Goal: Task Accomplishment & Management: Complete application form

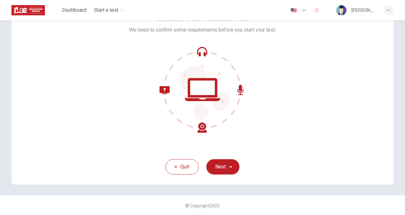
scroll to position [38, 0]
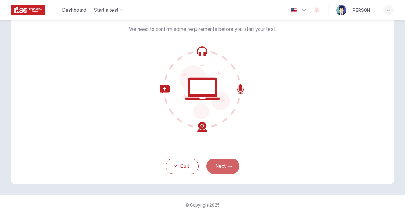
click at [223, 168] on button "Next" at bounding box center [222, 165] width 33 height 15
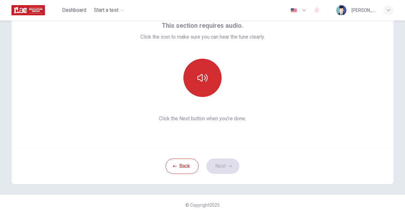
click at [194, 79] on button "button" at bounding box center [202, 78] width 38 height 38
click at [202, 78] on icon "button" at bounding box center [202, 78] width 10 height 10
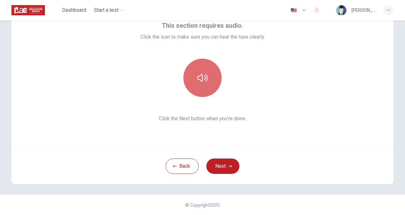
click at [203, 78] on icon "button" at bounding box center [202, 78] width 10 height 10
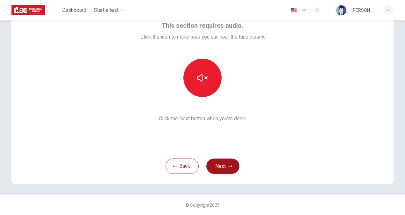
click at [212, 166] on button "Next" at bounding box center [222, 165] width 33 height 15
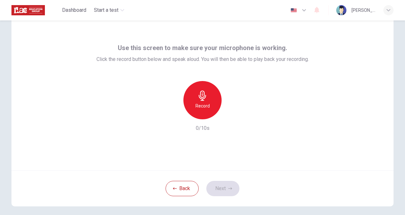
scroll to position [12, 0]
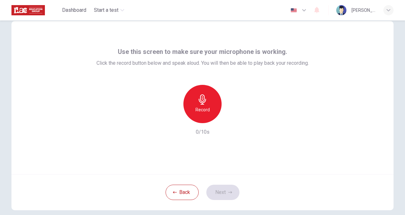
click at [191, 83] on div "Use this screen to make sure your microphone is working. Click the record butto…" at bounding box center [203, 90] width 212 height 89
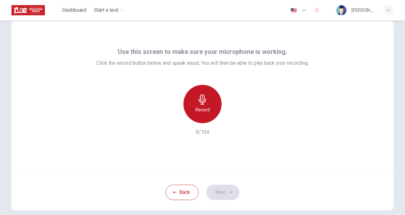
click at [207, 119] on div "Record" at bounding box center [202, 104] width 38 height 38
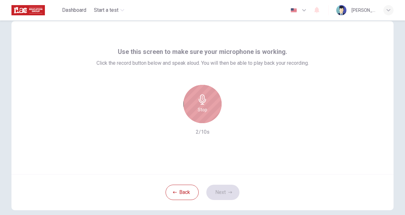
click at [198, 102] on icon "button" at bounding box center [202, 99] width 10 height 10
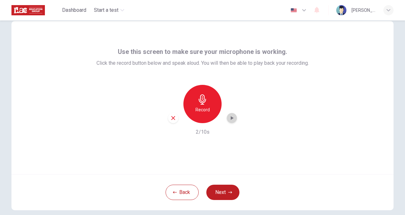
click at [231, 113] on div "button" at bounding box center [232, 118] width 10 height 10
click at [224, 196] on button "Next" at bounding box center [222, 191] width 33 height 15
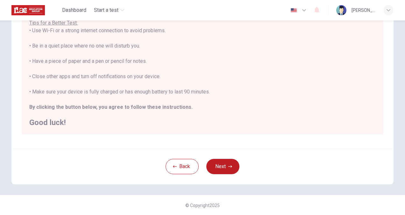
scroll to position [0, 0]
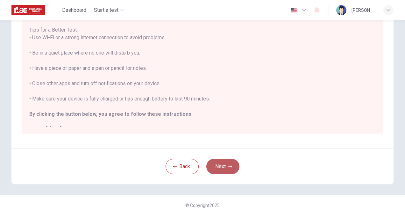
click at [232, 164] on button "Next" at bounding box center [222, 166] width 33 height 15
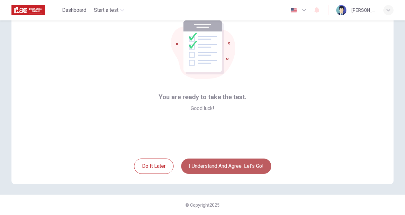
click at [214, 164] on button "I understand and agree. Let’s go!" at bounding box center [226, 165] width 90 height 15
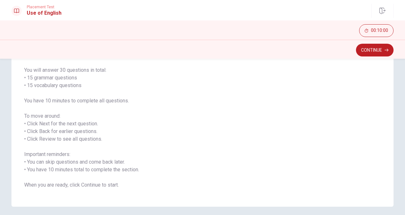
scroll to position [65, 0]
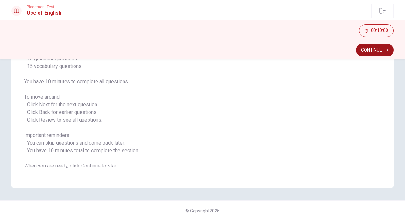
click at [380, 46] on button "Continue" at bounding box center [375, 50] width 38 height 13
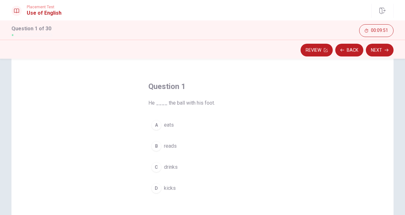
scroll to position [17, 0]
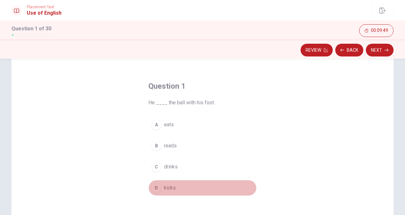
click at [154, 185] on div "D" at bounding box center [156, 187] width 10 height 10
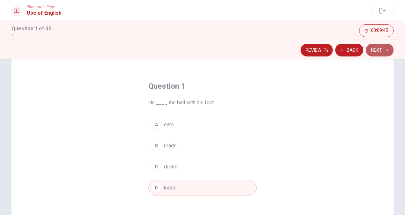
click at [378, 46] on button "Next" at bounding box center [380, 50] width 28 height 13
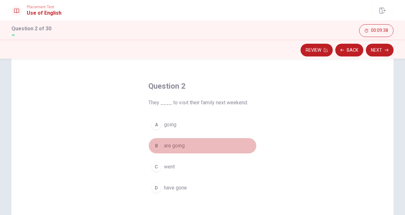
click at [169, 145] on span "are going" at bounding box center [174, 146] width 21 height 8
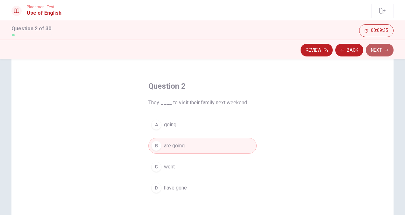
click at [383, 54] on button "Next" at bounding box center [380, 50] width 28 height 13
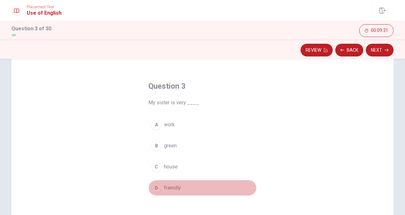
click at [165, 188] on span "friendly" at bounding box center [172, 188] width 17 height 8
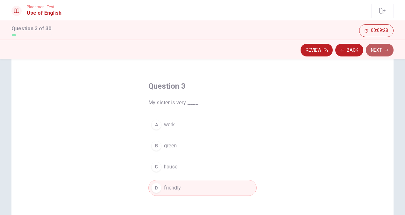
click at [381, 55] on button "Next" at bounding box center [380, 50] width 28 height 13
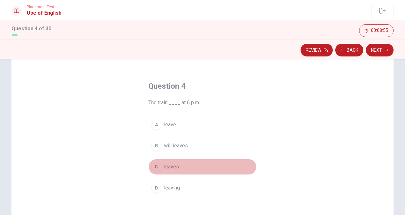
click at [156, 165] on div "C" at bounding box center [156, 166] width 10 height 10
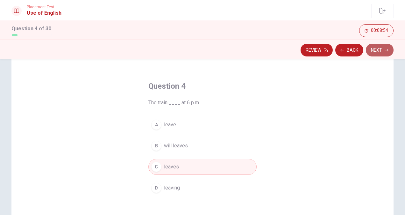
click at [376, 48] on button "Next" at bounding box center [380, 50] width 28 height 13
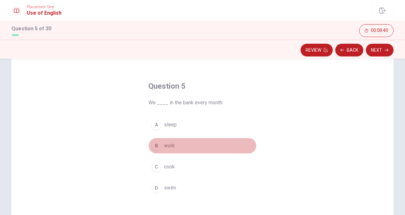
click at [157, 147] on div "B" at bounding box center [156, 145] width 10 height 10
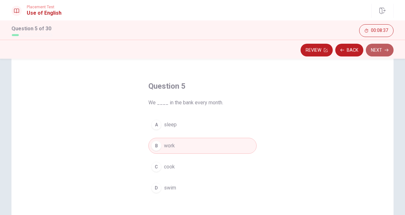
click at [380, 48] on button "Next" at bounding box center [380, 50] width 28 height 13
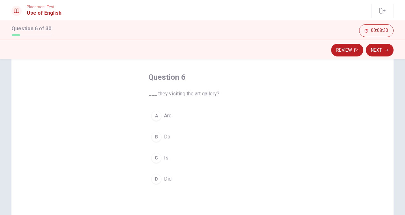
scroll to position [25, 0]
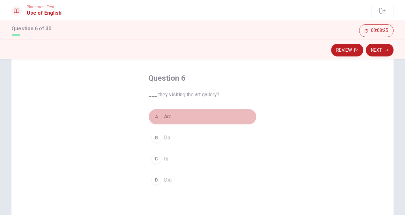
click at [153, 117] on div "A" at bounding box center [156, 116] width 10 height 10
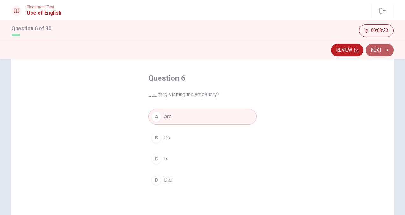
click at [384, 52] on button "Next" at bounding box center [380, 50] width 28 height 13
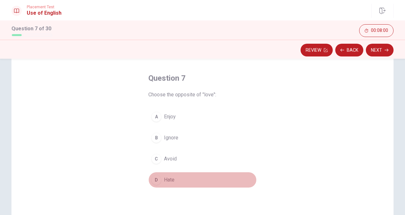
click at [159, 179] on div "D" at bounding box center [156, 180] width 10 height 10
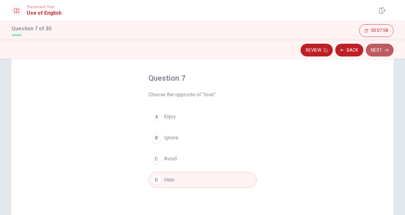
click at [382, 52] on button "Next" at bounding box center [380, 50] width 28 height 13
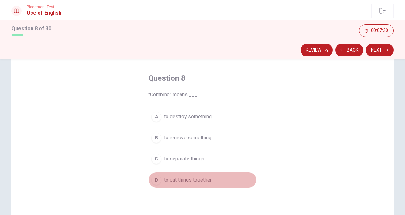
click at [156, 180] on div "D" at bounding box center [156, 180] width 10 height 10
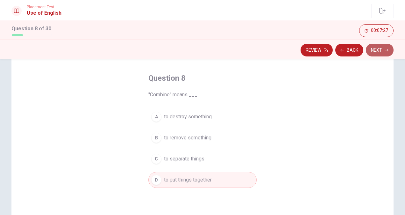
click at [380, 51] on button "Next" at bounding box center [380, 50] width 28 height 13
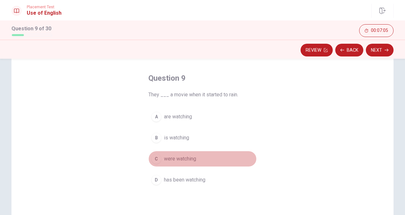
click at [152, 157] on div "C" at bounding box center [156, 159] width 10 height 10
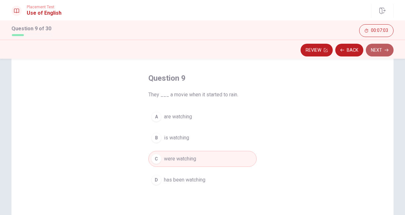
click at [383, 48] on button "Next" at bounding box center [380, 50] width 28 height 13
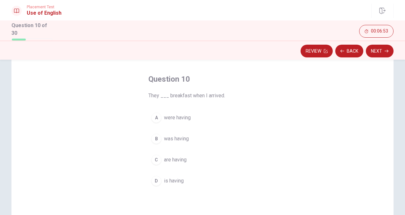
click at [168, 117] on span "were having" at bounding box center [177, 118] width 27 height 8
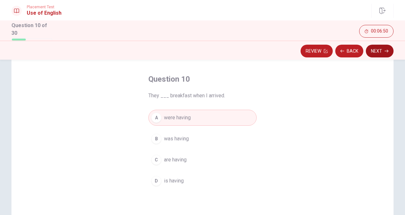
click at [384, 46] on button "Next" at bounding box center [380, 51] width 28 height 13
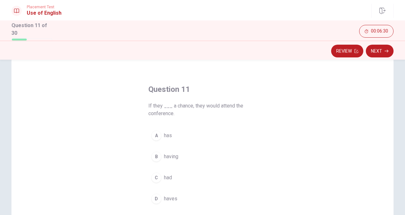
scroll to position [15, 0]
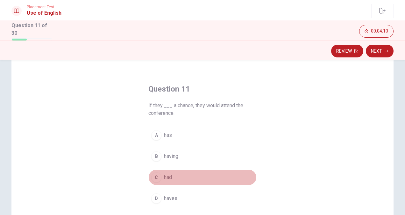
click at [154, 178] on div "C" at bounding box center [156, 177] width 10 height 10
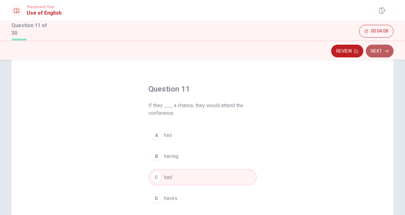
click at [377, 50] on button "Next" at bounding box center [380, 51] width 28 height 13
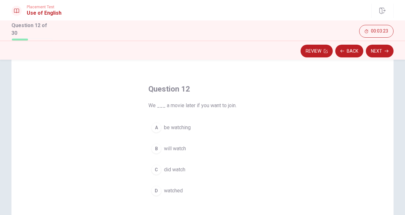
click at [157, 146] on div "B" at bounding box center [156, 148] width 10 height 10
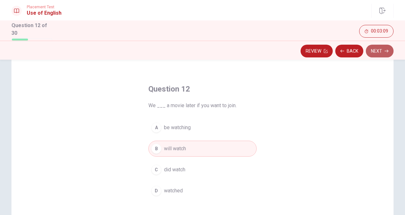
click at [380, 51] on button "Next" at bounding box center [380, 51] width 28 height 13
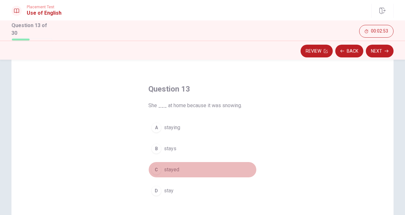
click at [154, 168] on div "C" at bounding box center [156, 169] width 10 height 10
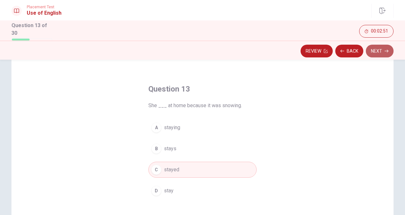
click at [377, 51] on button "Next" at bounding box center [380, 51] width 28 height 13
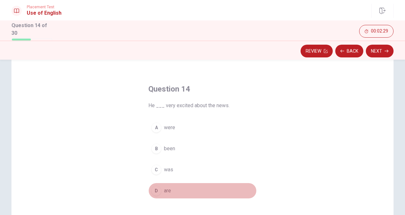
click at [153, 193] on div "D" at bounding box center [156, 190] width 10 height 10
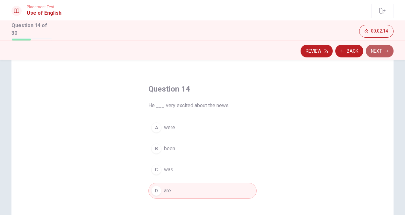
click at [386, 49] on icon "button" at bounding box center [387, 51] width 4 height 4
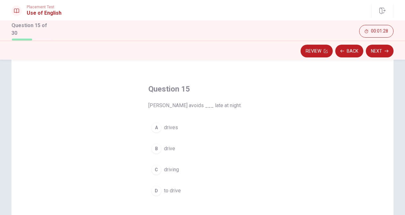
click at [154, 168] on div "C" at bounding box center [156, 169] width 10 height 10
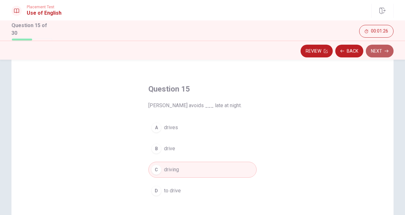
click at [378, 52] on button "Next" at bounding box center [380, 51] width 28 height 13
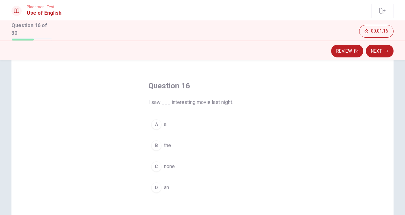
scroll to position [18, 0]
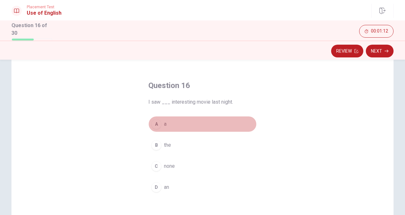
click at [152, 123] on div "A" at bounding box center [156, 124] width 10 height 10
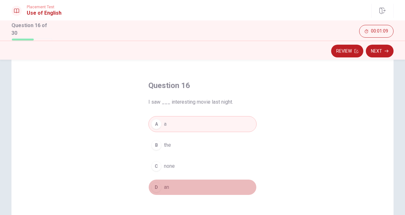
click at [165, 190] on button "D an" at bounding box center [202, 187] width 108 height 16
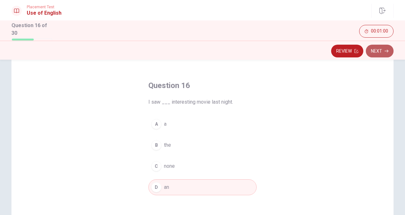
click at [380, 49] on button "Next" at bounding box center [380, 51] width 28 height 13
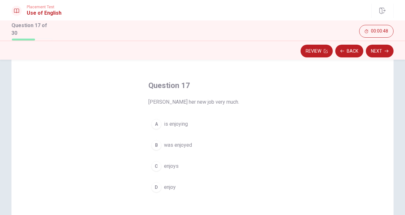
click at [152, 165] on div "C" at bounding box center [156, 166] width 10 height 10
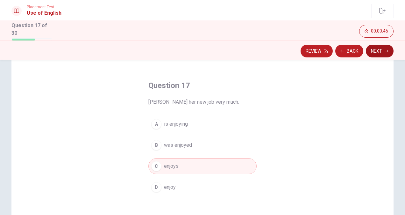
click at [376, 51] on button "Next" at bounding box center [380, 51] width 28 height 13
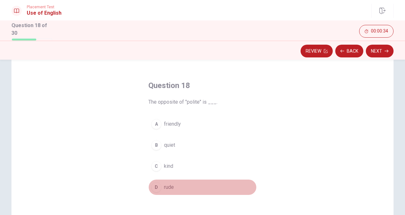
click at [154, 183] on div "D" at bounding box center [156, 187] width 10 height 10
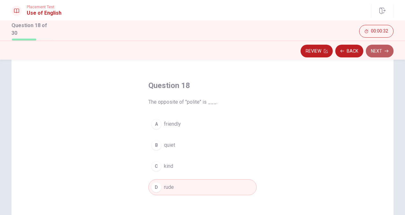
click at [376, 50] on button "Next" at bounding box center [380, 51] width 28 height 13
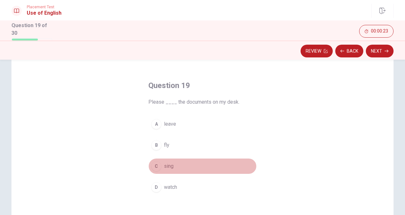
click at [154, 168] on div "C" at bounding box center [156, 166] width 10 height 10
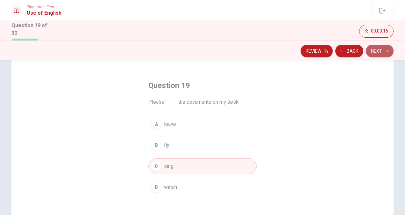
click at [380, 48] on button "Next" at bounding box center [380, 51] width 28 height 13
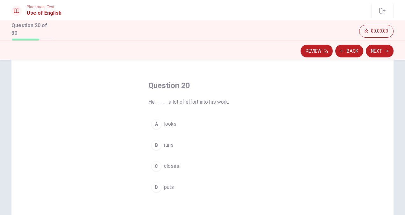
click at [156, 143] on div "B" at bounding box center [156, 145] width 10 height 10
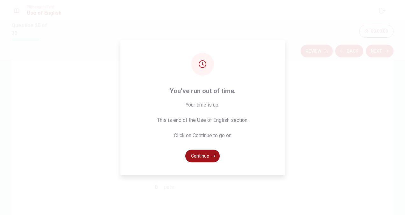
click at [196, 157] on button "Continue" at bounding box center [202, 155] width 34 height 13
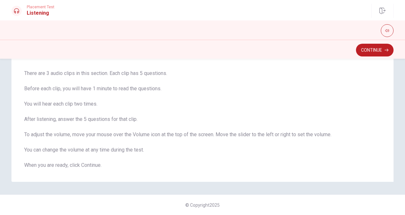
scroll to position [0, 0]
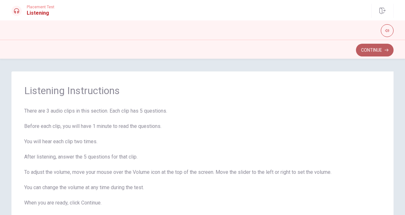
click at [370, 44] on button "Continue" at bounding box center [375, 50] width 38 height 13
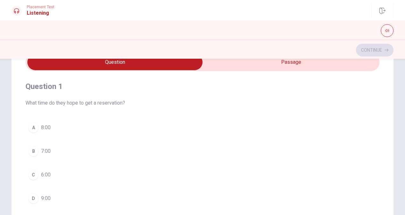
type input "5"
click at [258, 62] on input "checkbox" at bounding box center [114, 62] width 531 height 16
checkbox input "true"
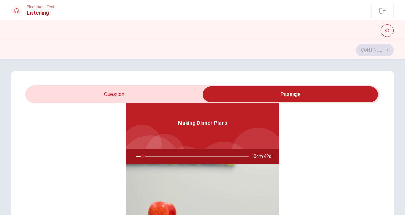
type input "6"
click at [146, 90] on input "checkbox" at bounding box center [290, 94] width 531 height 16
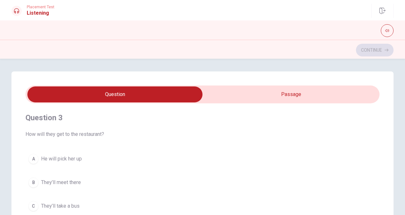
scroll to position [292, 0]
click at [279, 87] on input "checkbox" at bounding box center [114, 94] width 531 height 16
checkbox input "true"
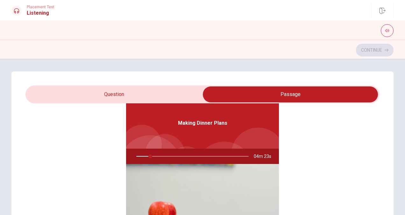
type input "13"
click at [119, 96] on input "checkbox" at bounding box center [290, 94] width 531 height 16
checkbox input "false"
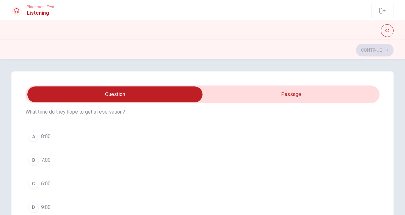
scroll to position [25, 0]
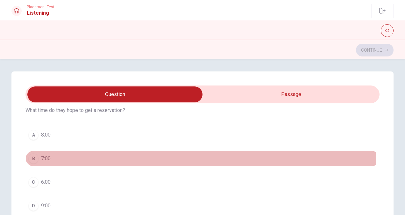
click at [34, 159] on div "B" at bounding box center [33, 158] width 10 height 10
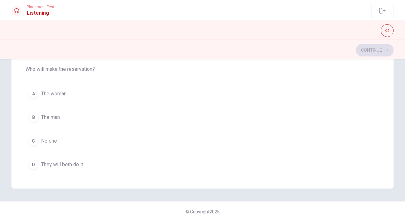
scroll to position [68, 0]
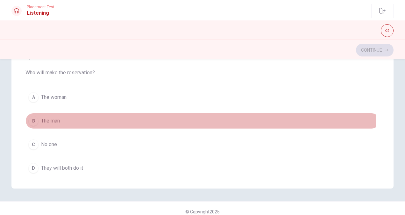
click at [30, 118] on div "B" at bounding box center [33, 121] width 10 height 10
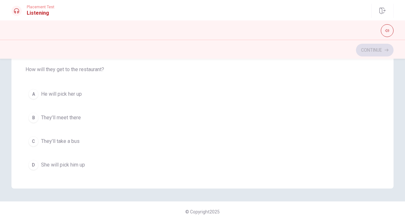
scroll to position [217, 0]
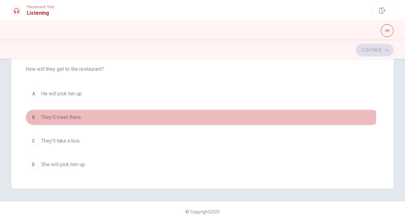
click at [64, 114] on span "They’ll meet there" at bounding box center [61, 117] width 40 height 8
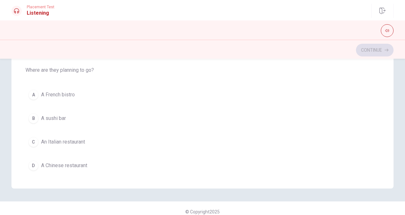
scroll to position [362, 0]
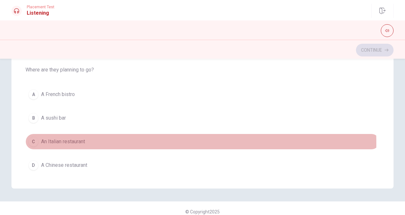
click at [78, 140] on span "An Italian restaurant" at bounding box center [63, 142] width 44 height 8
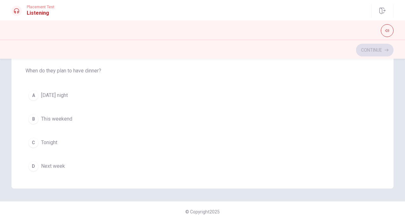
scroll to position [511, 0]
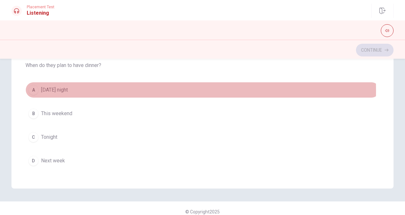
click at [82, 87] on button "A [DATE] night" at bounding box center [202, 90] width 354 height 16
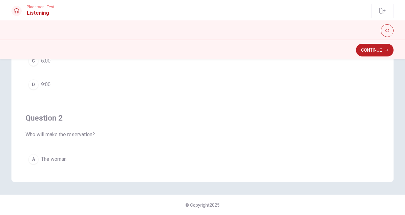
scroll to position [0, 0]
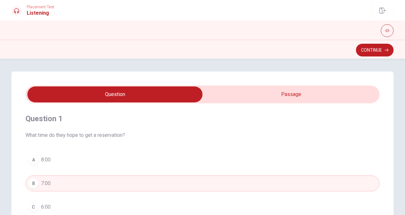
click at [256, 83] on div "Question 1 What time do they hope to get a reservation? A 8:00 B 7:00 C 6:00 D …" at bounding box center [202, 199] width 382 height 256
click at [253, 103] on span at bounding box center [202, 94] width 354 height 18
type input "64"
click at [265, 102] on input "checkbox" at bounding box center [114, 94] width 531 height 16
checkbox input "true"
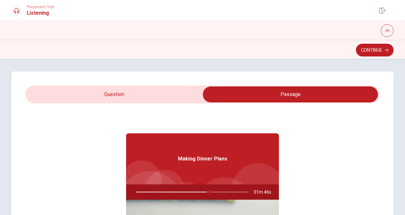
click at [208, 192] on div at bounding box center [191, 191] width 125 height 15
click at [215, 192] on div at bounding box center [191, 191] width 125 height 15
drag, startPoint x: 204, startPoint y: 190, endPoint x: 178, endPoint y: 188, distance: 26.9
click at [178, 188] on div at bounding box center [191, 191] width 125 height 15
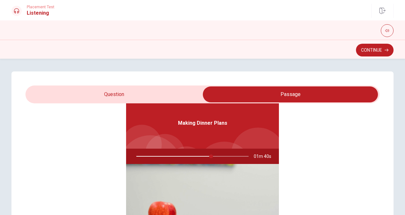
type input "67"
click at [165, 89] on input "checkbox" at bounding box center [290, 94] width 531 height 16
checkbox input "false"
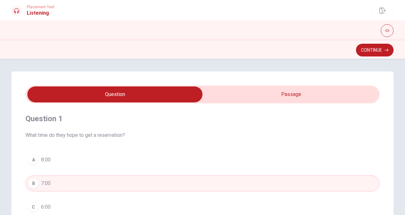
type input "81"
click at [269, 91] on input "checkbox" at bounding box center [114, 94] width 531 height 16
checkbox input "true"
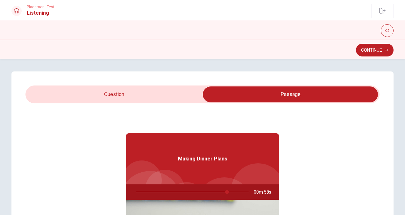
type input "81"
click at [152, 91] on input "checkbox" at bounding box center [290, 94] width 531 height 16
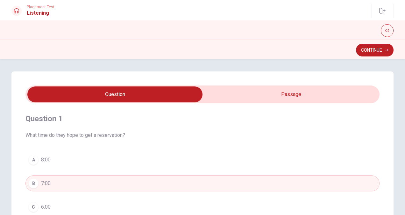
click at [246, 93] on input "checkbox" at bounding box center [114, 94] width 531 height 16
checkbox input "true"
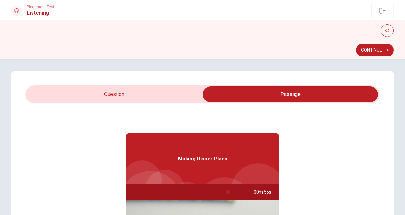
type input "82"
click at [180, 89] on input "checkbox" at bounding box center [290, 94] width 531 height 16
checkbox input "false"
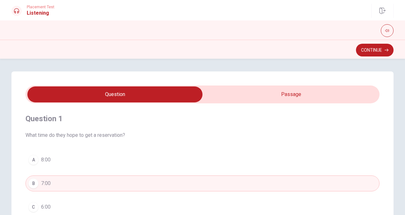
type input "95"
click at [289, 97] on input "checkbox" at bounding box center [114, 94] width 531 height 16
checkbox input "true"
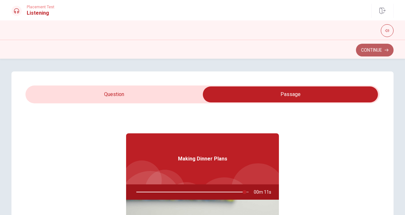
click at [373, 52] on button "Continue" at bounding box center [375, 50] width 38 height 13
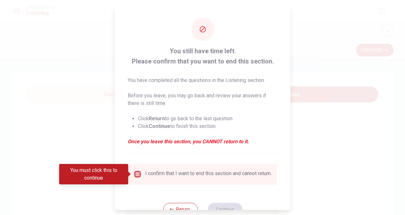
click at [136, 172] on input "You must click this to continue" at bounding box center [138, 174] width 8 height 8
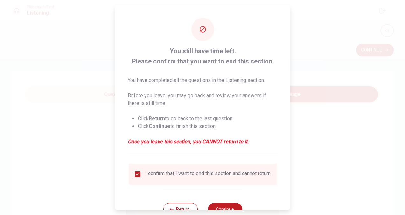
scroll to position [23, 0]
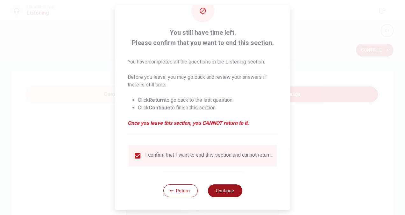
click at [226, 191] on button "Continue" at bounding box center [225, 190] width 34 height 13
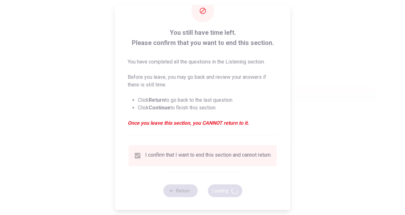
type input "99"
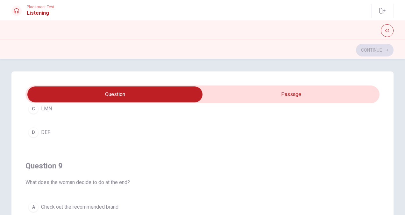
scroll to position [444, 0]
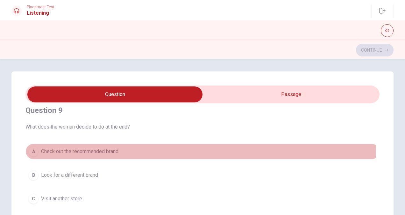
click at [25, 150] on button "A Check out the recommended brand" at bounding box center [202, 151] width 354 height 16
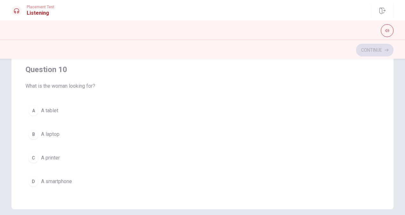
scroll to position [119, 0]
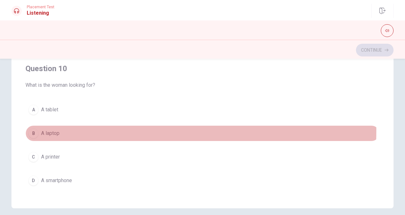
click at [57, 129] on span "A laptop" at bounding box center [50, 133] width 18 height 8
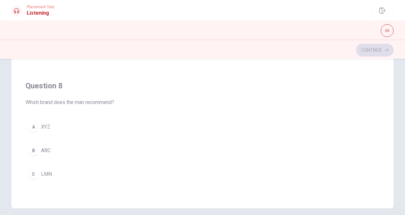
scroll to position [203, 0]
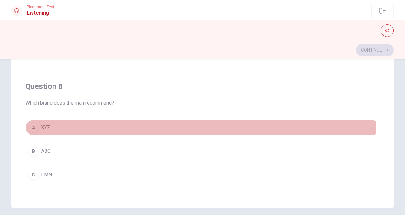
click at [65, 124] on button "A XYZ" at bounding box center [202, 127] width 354 height 16
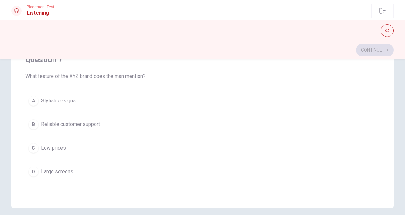
scroll to position [85, 0]
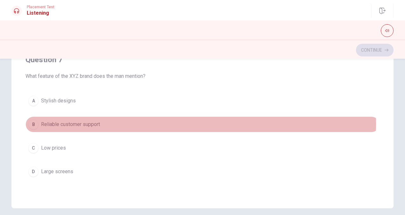
click at [94, 122] on span "Reliable customer support" at bounding box center [70, 124] width 59 height 8
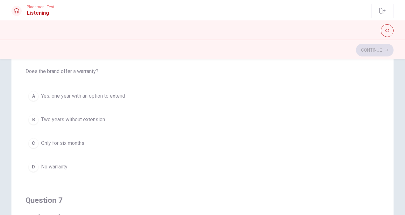
scroll to position [52, 0]
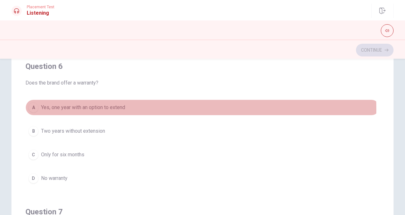
click at [116, 109] on span "Yes, one year with an option to extend" at bounding box center [83, 108] width 84 height 8
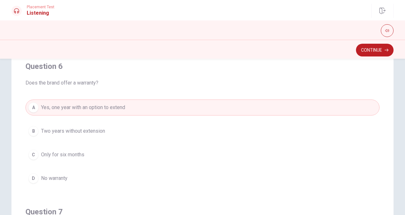
scroll to position [0, 0]
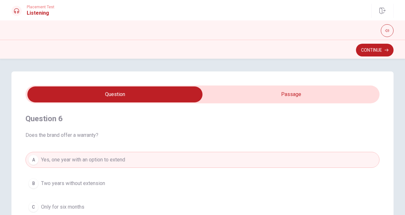
type input "48"
click at [280, 95] on input "checkbox" at bounding box center [114, 94] width 531 height 16
checkbox input "true"
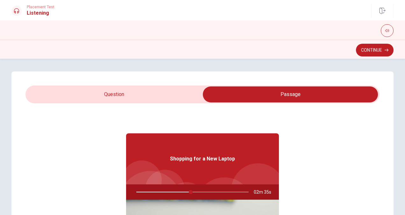
type input "49"
click at [124, 100] on input "checkbox" at bounding box center [290, 94] width 531 height 16
checkbox input "false"
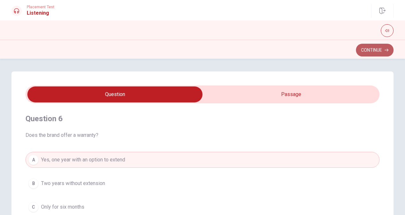
click at [381, 51] on button "Continue" at bounding box center [375, 50] width 38 height 13
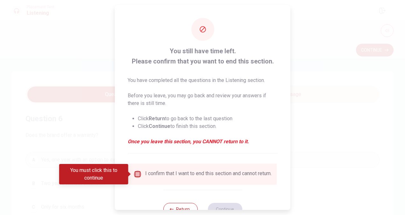
click at [134, 173] on input "You must click this to continue" at bounding box center [138, 174] width 8 height 8
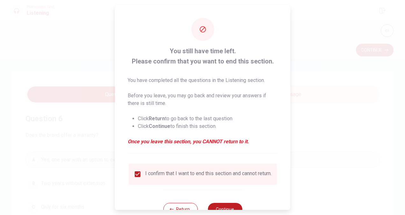
scroll to position [23, 0]
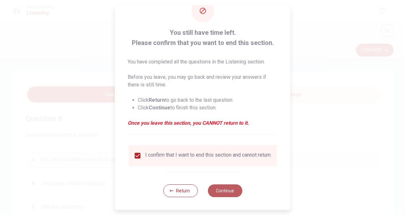
click at [222, 192] on button "Continue" at bounding box center [225, 190] width 34 height 13
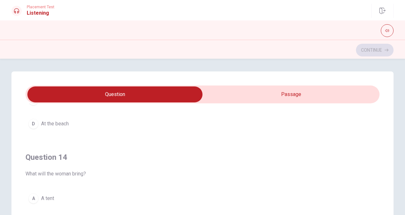
scroll to position [453, 0]
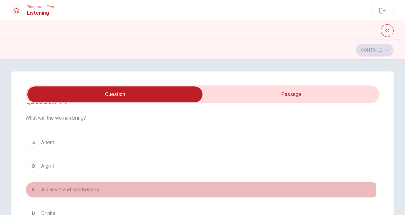
click at [74, 187] on span "A blanket and sandwiches" at bounding box center [70, 190] width 58 height 8
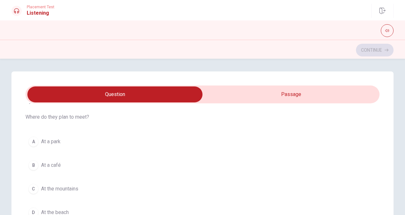
scroll to position [299, 0]
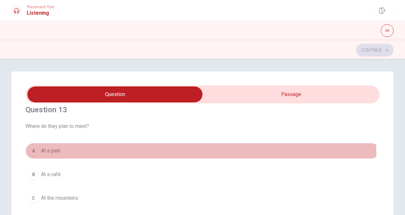
click at [92, 152] on button "A At a park" at bounding box center [202, 151] width 354 height 16
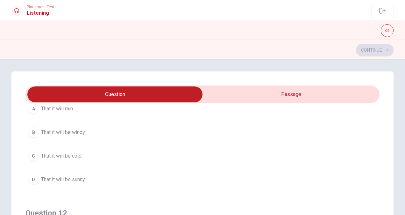
scroll to position [28, 0]
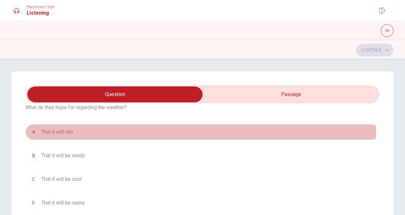
click at [91, 132] on button "A That it will rain" at bounding box center [202, 132] width 354 height 16
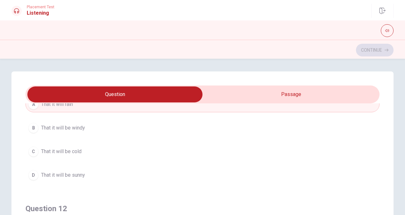
scroll to position [56, 0]
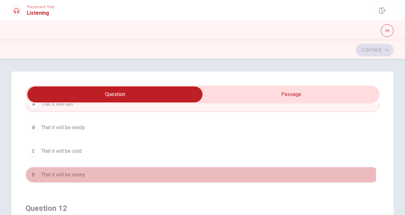
click at [75, 173] on span "That it will be sunny" at bounding box center [63, 175] width 44 height 8
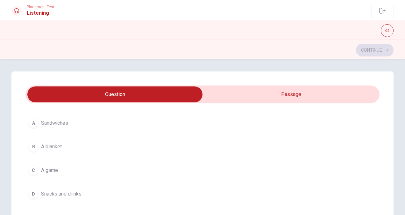
scroll to position [182, 0]
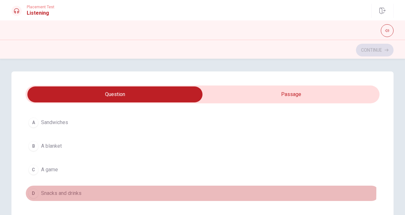
click at [67, 189] on span "Snacks and drinks" at bounding box center [61, 193] width 40 height 8
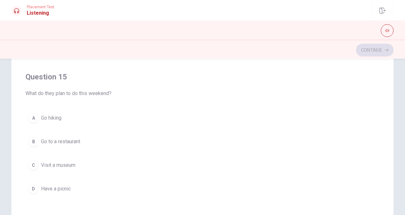
scroll to position [112, 0]
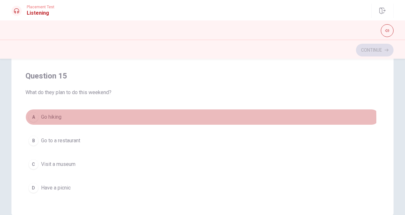
click at [102, 115] on button "A Go hiking" at bounding box center [202, 117] width 354 height 16
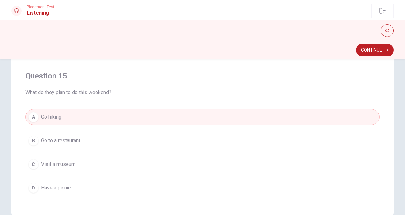
click at [69, 184] on span "Have a picnic" at bounding box center [56, 188] width 30 height 8
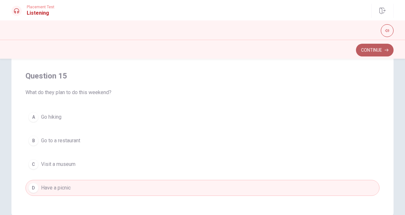
click at [385, 49] on icon "button" at bounding box center [387, 50] width 4 height 4
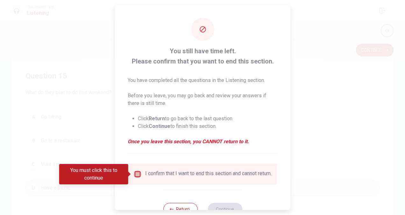
click at [138, 175] on input "You must click this to continue" at bounding box center [138, 174] width 8 height 8
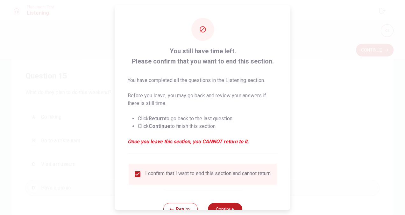
scroll to position [23, 0]
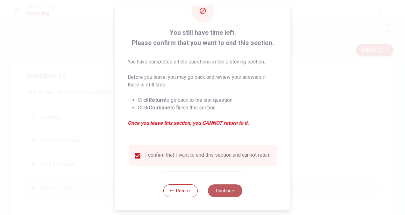
click at [234, 191] on button "Continue" at bounding box center [225, 190] width 34 height 13
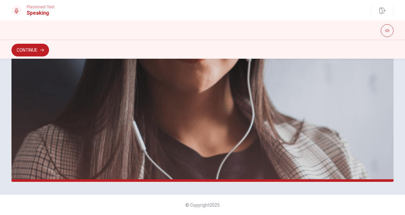
scroll to position [0, 0]
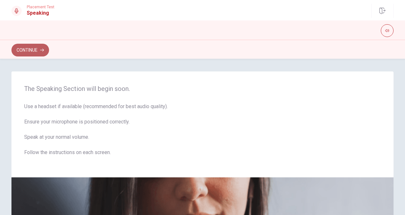
click at [37, 45] on button "Continue" at bounding box center [30, 50] width 38 height 13
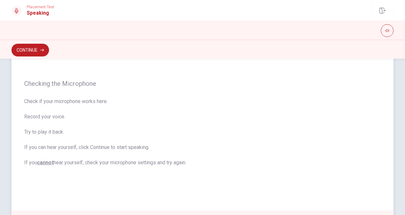
scroll to position [168, 0]
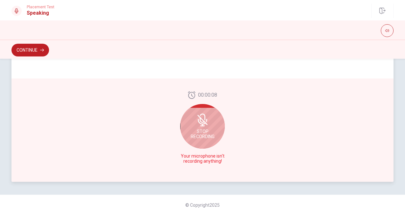
click at [191, 138] on span "Stop Recording" at bounding box center [203, 134] width 24 height 10
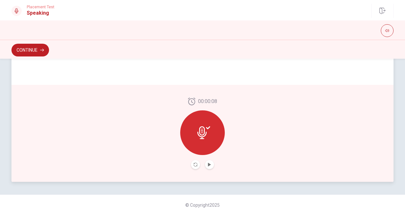
click at [208, 139] on icon at bounding box center [203, 132] width 13 height 13
click at [208, 166] on icon "Play Audio" at bounding box center [210, 164] width 4 height 4
click at [193, 162] on button "Record Again" at bounding box center [195, 164] width 9 height 9
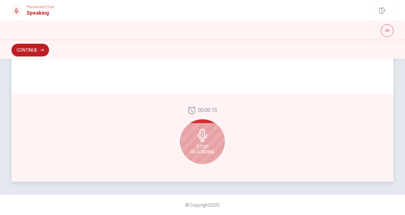
click at [205, 142] on div "Stop Recording" at bounding box center [202, 141] width 45 height 45
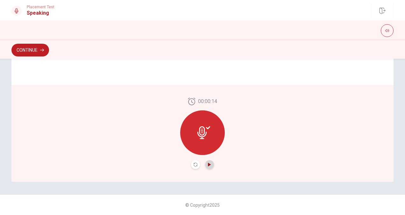
click at [209, 164] on icon "Play Audio" at bounding box center [209, 164] width 3 height 4
click at [33, 54] on button "Continue" at bounding box center [30, 50] width 38 height 13
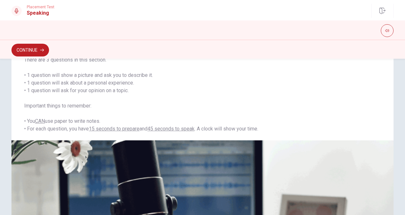
scroll to position [0, 0]
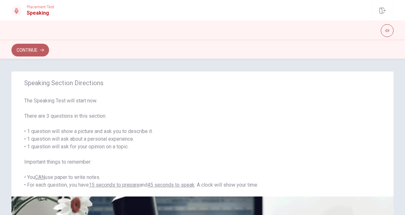
click at [41, 46] on button "Continue" at bounding box center [30, 50] width 38 height 13
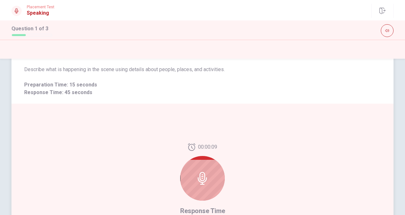
scroll to position [97, 0]
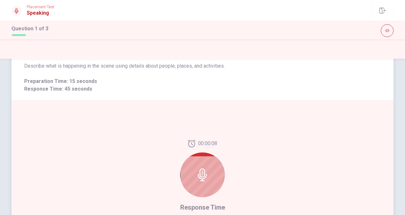
click at [205, 175] on icon at bounding box center [202, 174] width 13 height 13
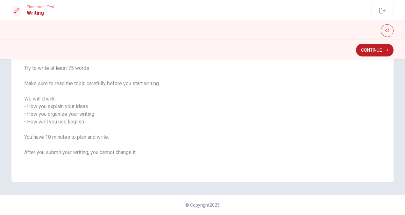
scroll to position [0, 0]
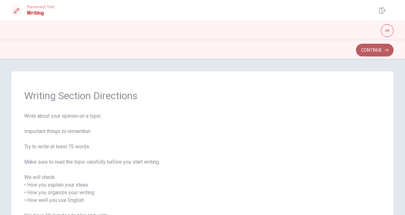
click at [382, 50] on button "Continue" at bounding box center [375, 50] width 38 height 13
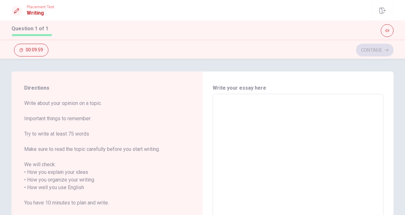
click at [250, 114] on textarea at bounding box center [298, 183] width 162 height 169
type textarea "い"
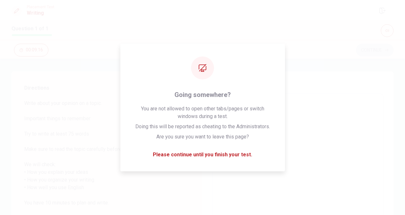
type textarea "x"
click at [241, 108] on textarea at bounding box center [298, 183] width 162 height 169
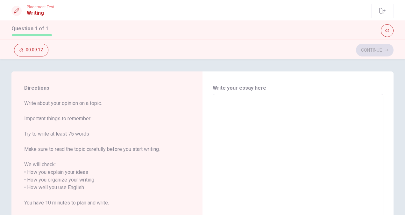
type textarea "i"
type textarea "x"
type textarea "O"
type textarea "x"
type textarea "I"
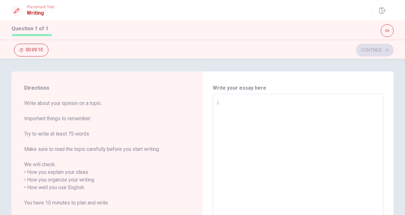
type textarea "x"
type textarea "I"
type textarea "x"
type textarea "I w"
type textarea "x"
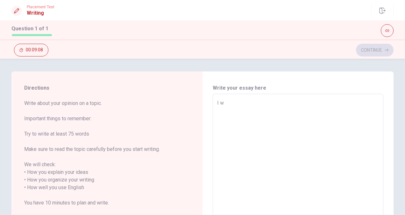
type textarea "I wi"
type textarea "x"
type textarea "I wil"
type textarea "x"
type textarea "I will"
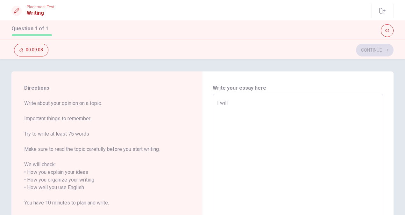
type textarea "x"
type textarea "I will"
type textarea "x"
type textarea "I will"
type textarea "x"
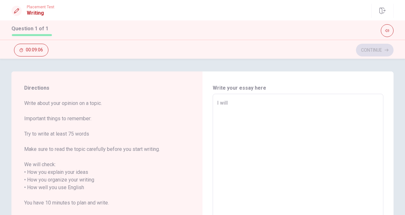
type textarea "I will"
type textarea "x"
type textarea "I will t"
type textarea "x"
type textarea "I will ta"
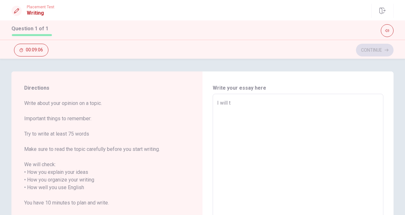
type textarea "x"
type textarea "I will tal"
type textarea "x"
type textarea "I will talk"
type textarea "x"
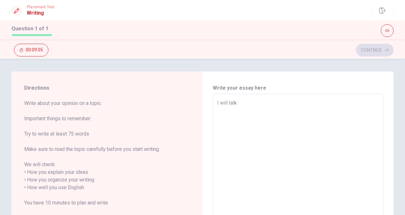
type textarea "I will talk"
type textarea "x"
type textarea "I will talk a"
type textarea "x"
type textarea "I will talk ab"
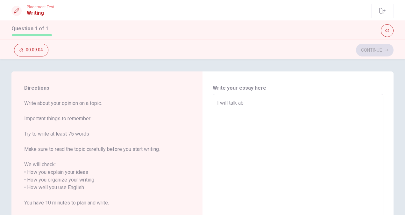
type textarea "x"
type textarea "I will talk abo"
type textarea "x"
type textarea "I will talk abou"
type textarea "x"
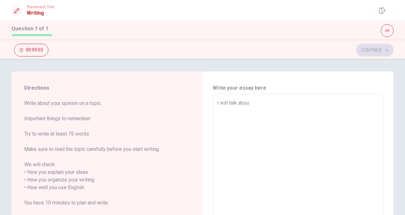
type textarea "I will talk about"
type textarea "x"
type textarea "I will talk about"
type textarea "x"
click at [236, 103] on textarea "I will talk about" at bounding box center [298, 183] width 162 height 169
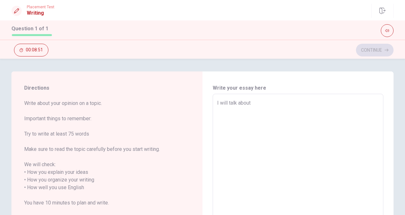
type textarea "I will tal about"
type textarea "x"
type textarea "I will ta about"
type textarea "x"
type textarea "I will t about"
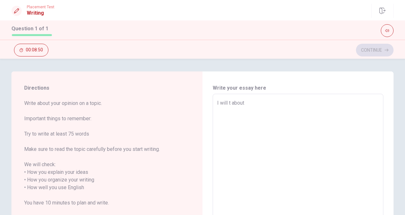
type textarea "x"
type textarea "I will about"
type textarea "x"
type textarea "I will w about"
type textarea "x"
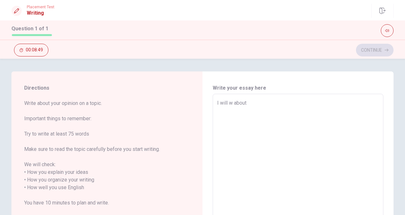
type textarea "I will wr about"
type textarea "x"
type textarea "I will wri about"
type textarea "x"
type textarea "I will writ about"
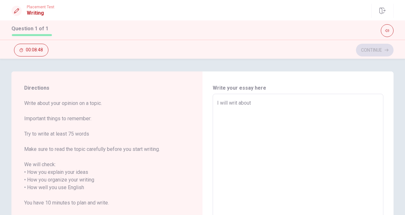
type textarea "x"
type textarea "I will write about"
type textarea "x"
type textarea "I will write about"
type textarea "x"
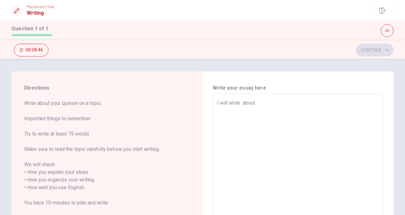
type textarea "I will write about"
type textarea "x"
type textarea "I will write about"
click at [280, 104] on div "I will write about x ​" at bounding box center [298, 184] width 171 height 180
click at [280, 105] on textarea "I will write about" at bounding box center [298, 183] width 162 height 169
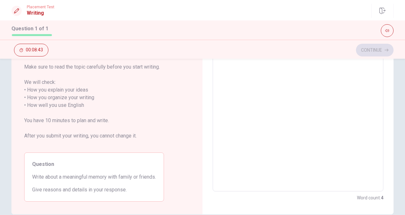
scroll to position [82, 0]
type textarea "x"
type textarea "I will write about a"
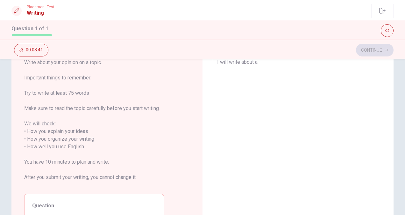
type textarea "x"
type textarea "I will write about a"
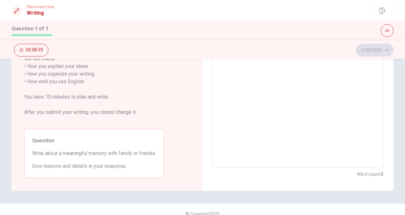
type textarea "x"
type textarea "I will write about a m"
type textarea "x"
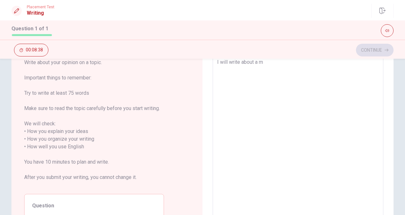
type textarea "I will write about a me"
type textarea "x"
type textarea "I will write about a mea"
type textarea "x"
type textarea "I will write about a mean"
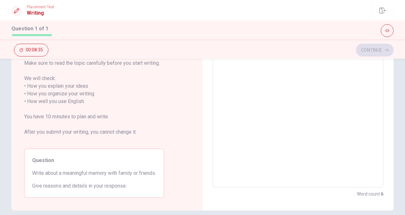
scroll to position [87, 0]
type textarea "x"
type textarea "I will write about a meani"
type textarea "x"
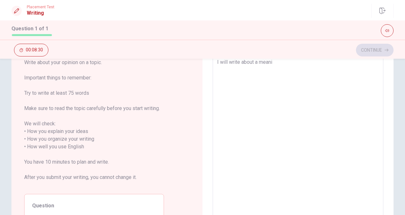
type textarea "I will write about a meanin"
type textarea "x"
type textarea "I will write about a meaning"
type textarea "x"
type textarea "I will write about a meaningf"
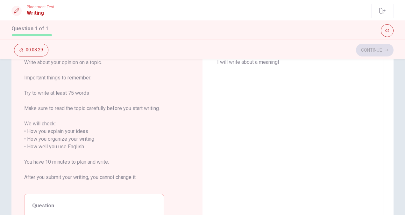
type textarea "x"
type textarea "I will write about a meaningfu"
type textarea "x"
type textarea "I will write about a meaningful"
type textarea "x"
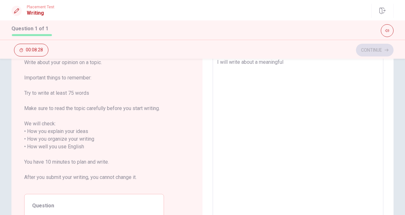
type textarea "I will write about a meaningful"
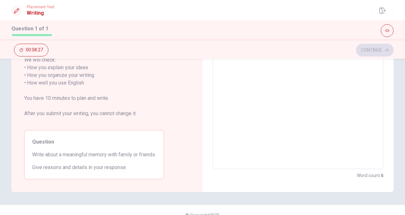
scroll to position [104, 0]
type textarea "x"
type textarea "I will write about a meaningful m"
type textarea "x"
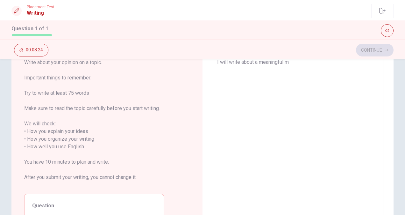
type textarea "I will write about a meaningful me"
type textarea "x"
type textarea "I will write about a meaningful mem"
type textarea "x"
type textarea "I will write about a meaningful memo"
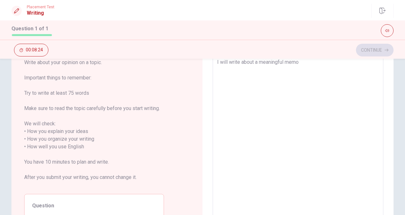
type textarea "x"
type textarea "I will write about a meaningful memor"
type textarea "x"
type textarea "I will write about a meaningful memory"
type textarea "x"
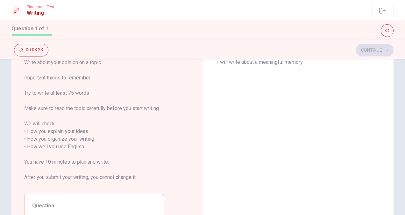
type textarea "I will write about a meaningful memory"
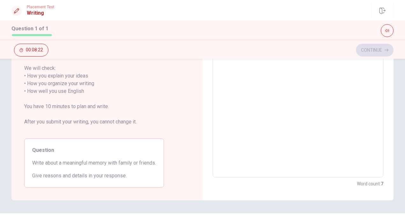
scroll to position [103, 0]
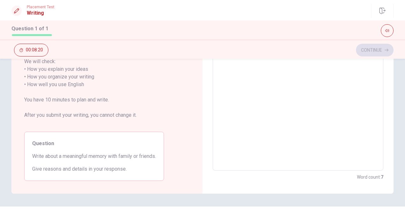
type textarea "x"
type textarea "I will write about a meaningful memory w"
type textarea "x"
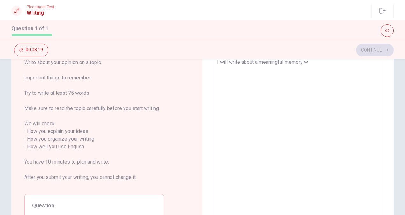
type textarea "I will write about a meaningful memory wi"
type textarea "x"
type textarea "I will write about a meaningful memory wit"
type textarea "x"
type textarea "I will write about a meaningful memory with"
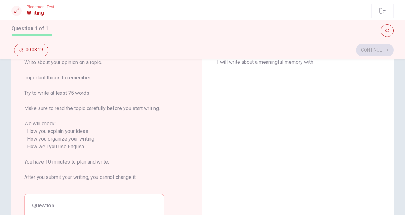
type textarea "x"
type textarea "I will write about a meaningful memory with"
type textarea "x"
type textarea "I will write about a meaningful memory with f"
type textarea "x"
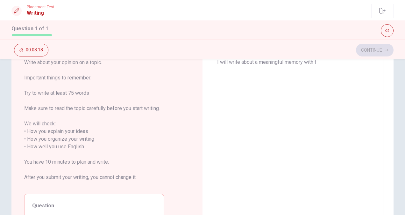
type textarea "I will write about a meaningful memory with fa"
type textarea "x"
type textarea "I will write about a meaningful memory with fam"
type textarea "x"
type textarea "I will write about a meaningful memory with fami"
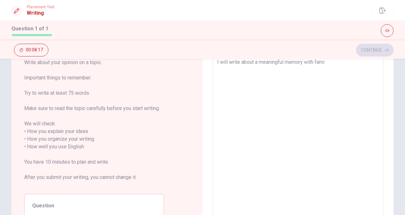
type textarea "x"
type textarea "I will write about a meaningful memory with famil"
type textarea "x"
type textarea "I will write about a meaningful memory with family"
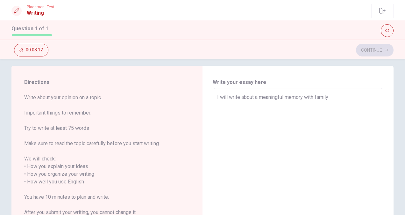
type textarea "x"
type textarea "I will write about a meaningful memory with family"
type textarea "x"
type textarea "I will write about a meaningful memory with family o"
type textarea "x"
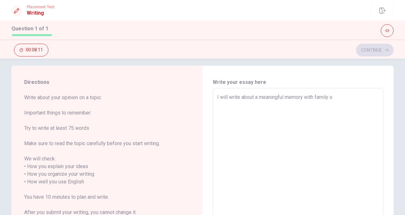
type textarea "I will write about a meaningful memory with family or"
type textarea "x"
type textarea "I will write about a meaningful memory with family or"
type textarea "x"
type textarea "I will write about a meaningful memory with family or f"
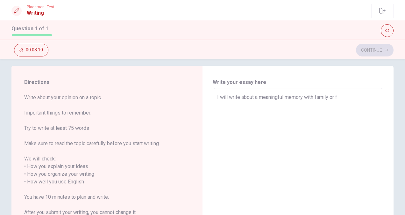
type textarea "x"
type textarea "I will write about a meaningful memory with family or fr"
type textarea "x"
type textarea "I will write about a meaningful memory with family or fri"
type textarea "x"
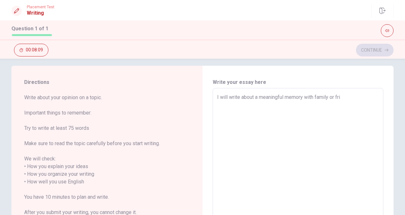
type textarea "I will write about a meaningful memory with family or frie"
type textarea "x"
type textarea "I will write about a meaningful memory with family or frien"
type textarea "x"
type textarea "I will write about a meaningful memory with family or friend"
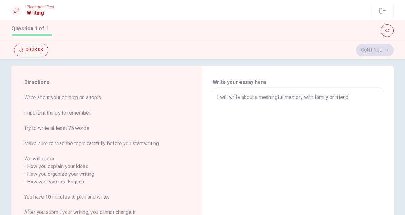
type textarea "x"
type textarea "I will write about a meaningful memory with family or friends"
type textarea "x"
type textarea "I will write about a meaningful memory with family or friends."
type textarea "x"
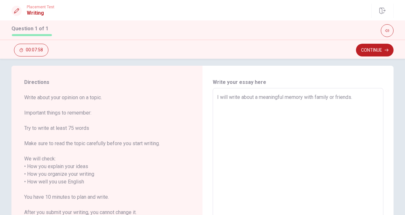
type textarea "I will write about a meaningful memory with family or friends."
type textarea "x"
type textarea "I will write about a meaningful memory with family or friends. l"
type textarea "x"
type textarea "I will write about a meaningful memory with family or friends. la"
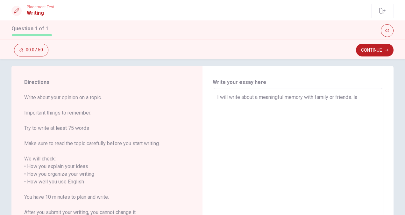
type textarea "x"
type textarea "I will write about a meaningful memory with family or friends. lat"
type textarea "x"
type textarea "I will write about a meaningful memory with family or friends. late"
type textarea "x"
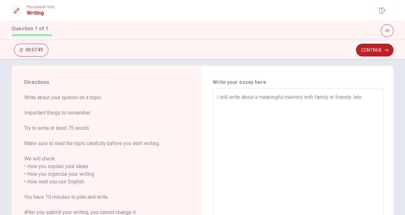
type textarea "I will write about a meaningful memory with family or friends. latel"
type textarea "x"
type textarea "I will write about a meaningful memory with family or friends. lately"
type textarea "x"
type textarea "I will write about a meaningful memory with family or friends. lately,"
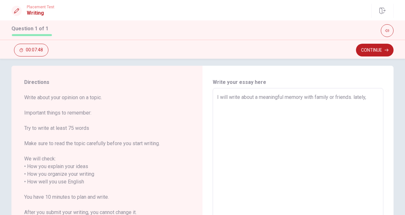
type textarea "x"
type textarea "I will write about a meaningful memory with family or friends. lately,"
type textarea "x"
type textarea "I will write about a meaningful memory with family or friends. lately, i"
type textarea "x"
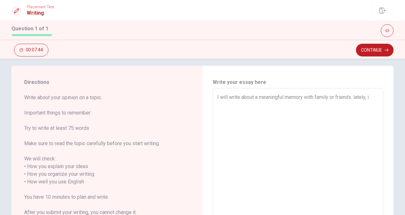
type textarea "I will write about a meaningful memory with family or friends. lately,"
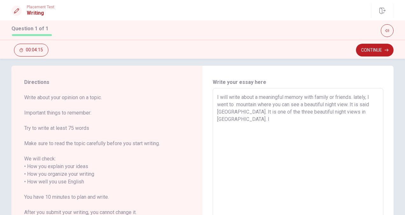
click at [348, 103] on textarea "I will write about a meaningful memory with family or friends. lately, I went t…" at bounding box center [298, 177] width 162 height 169
click at [274, 122] on textarea "I will write about a meaningful memory with family or friends. lately, I went t…" at bounding box center [298, 177] width 162 height 169
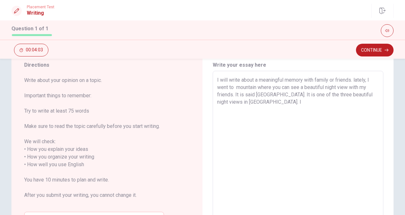
scroll to position [21, 0]
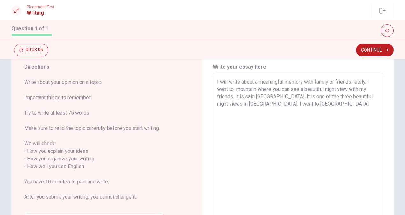
click at [274, 99] on textarea "I will write about a meaningful memory with family or friends. lately, I went t…" at bounding box center [298, 162] width 162 height 169
click at [255, 96] on textarea "I will write about a meaningful memory with family or friends. lately, I went t…" at bounding box center [298, 162] width 162 height 169
click at [260, 104] on textarea "I will write about a meaningful memory with family or friends. lately, I went t…" at bounding box center [298, 162] width 162 height 169
click at [276, 104] on textarea "I will write about a meaningful memory with family or friends. lately, I went t…" at bounding box center [298, 162] width 162 height 169
click at [276, 105] on textarea "I will write about a meaningful memory with family or friends. lately, I went t…" at bounding box center [298, 162] width 162 height 169
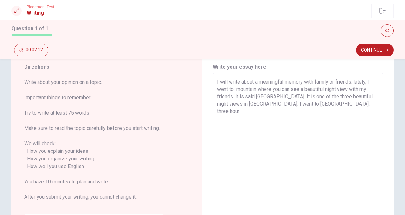
click at [275, 107] on textarea "I will write about a meaningful memory with family or friends. lately, I went t…" at bounding box center [298, 162] width 162 height 169
click at [344, 103] on textarea "I will write about a meaningful memory with family or friends. lately, I went t…" at bounding box center [298, 162] width 162 height 169
click at [234, 106] on textarea "I will write about a meaningful memory with family or friends. lately, I went t…" at bounding box center [298, 162] width 162 height 169
click at [232, 104] on textarea "I will write about a meaningful memory with family or friends. lately, I went t…" at bounding box center [298, 162] width 162 height 169
click at [234, 104] on textarea "I will write about a meaningful memory with family or friends. lately, I went t…" at bounding box center [298, 162] width 162 height 169
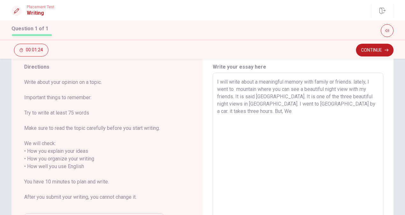
click at [232, 103] on textarea "I will write about a meaningful memory with family or friends. lately, I went t…" at bounding box center [298, 162] width 162 height 169
click at [234, 103] on textarea "I will write about a meaningful memory with family or friends. lately, I went t…" at bounding box center [298, 162] width 162 height 169
click at [365, 103] on textarea "I will write about a meaningful memory with family or friends. lately, I went t…" at bounding box center [298, 162] width 162 height 169
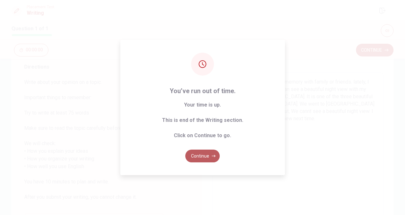
click at [214, 155] on icon "button" at bounding box center [214, 155] width 4 height 2
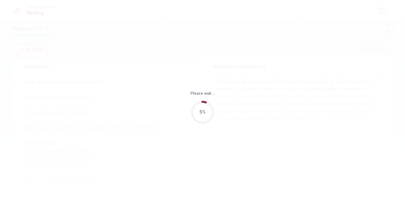
scroll to position [0, 0]
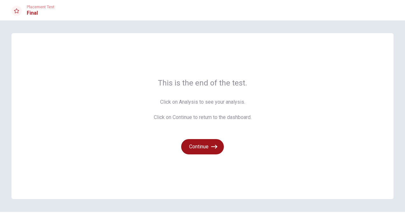
click at [206, 144] on button "Continue" at bounding box center [202, 146] width 43 height 15
